Goal: Task Accomplishment & Management: Use online tool/utility

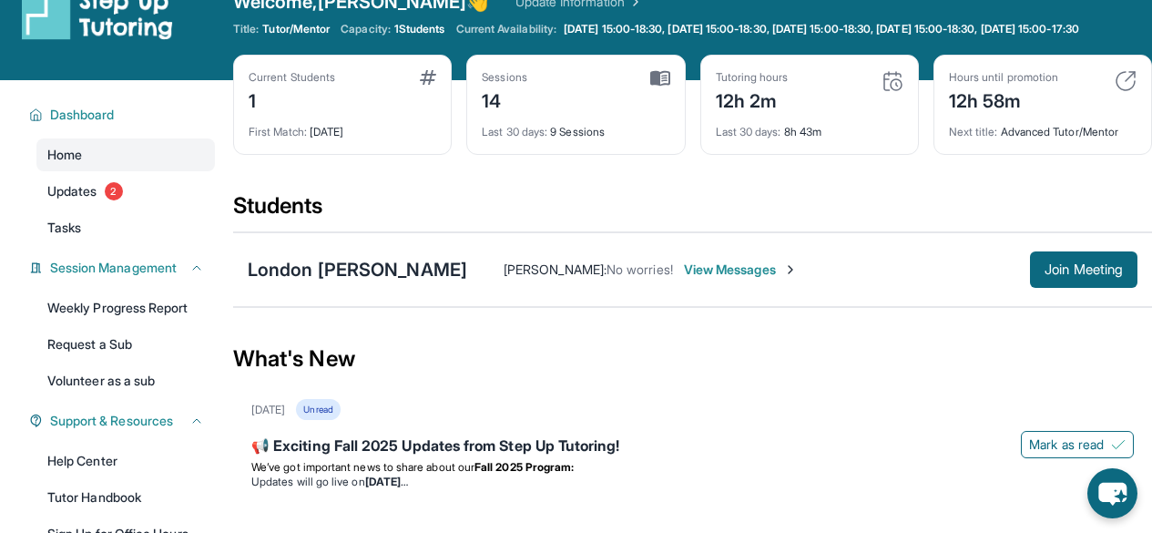
scroll to position [36, 0]
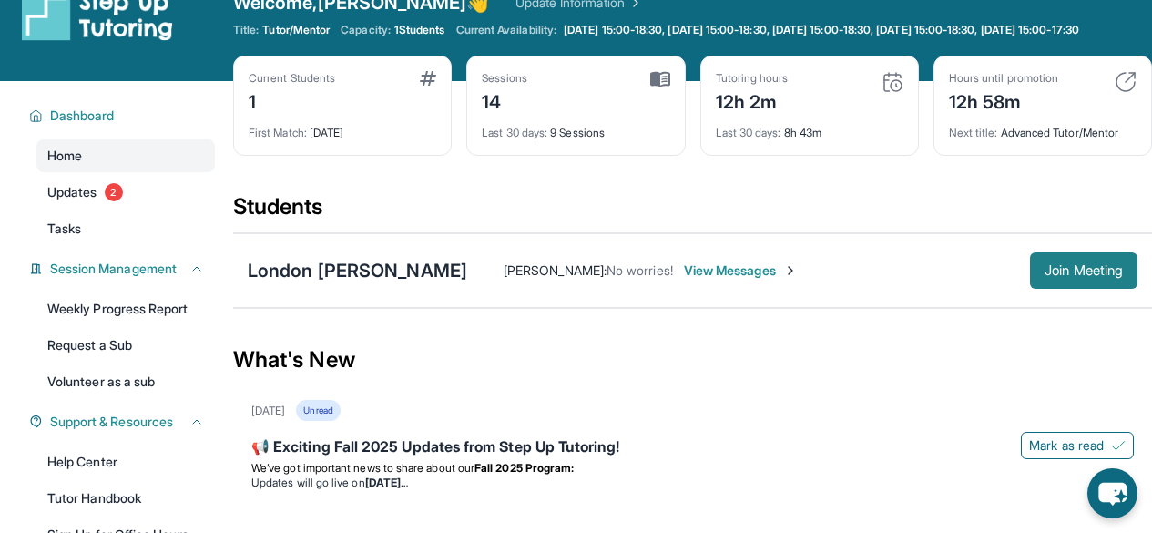
click at [1069, 276] on span "Join Meeting" at bounding box center [1084, 270] width 78 height 11
click at [1045, 276] on span "Join Meeting" at bounding box center [1084, 270] width 78 height 11
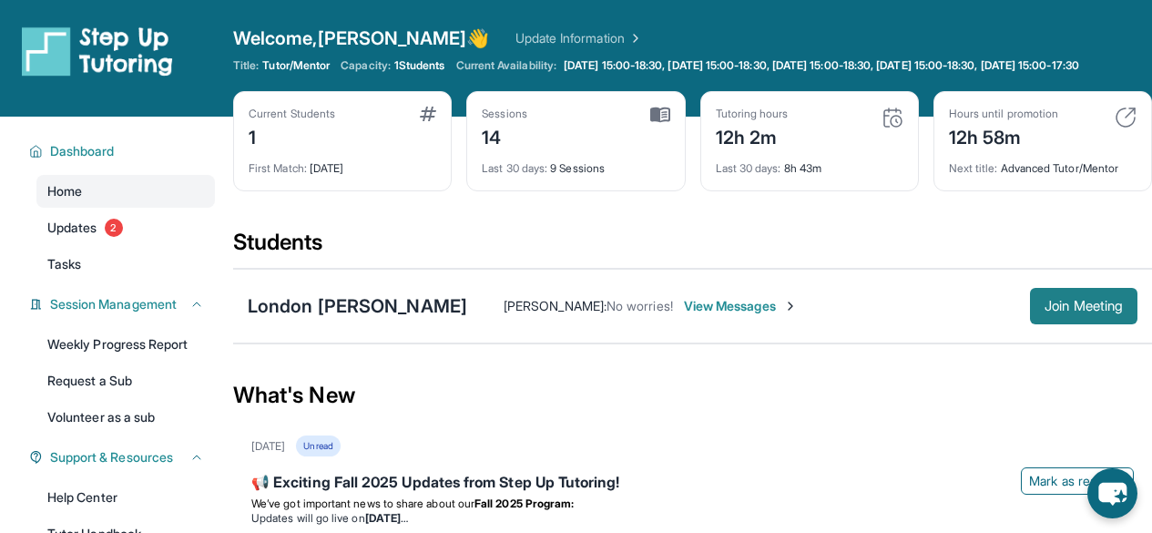
drag, startPoint x: 1068, startPoint y: 332, endPoint x: 1088, endPoint y: 334, distance: 19.3
click at [953, 324] on button "Join Meeting" at bounding box center [1083, 306] width 107 height 36
click at [953, 311] on span "Join Meeting" at bounding box center [1084, 306] width 78 height 11
click at [953, 305] on button "Join Meeting" at bounding box center [1083, 306] width 107 height 36
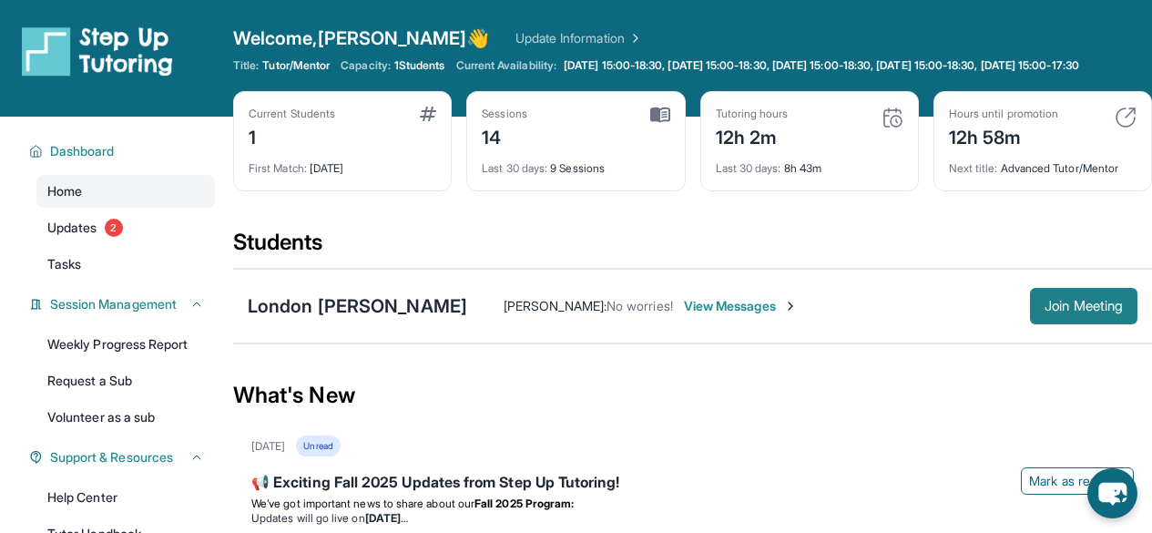
click at [953, 324] on button "Join Meeting" at bounding box center [1083, 306] width 107 height 36
